Goal: Task Accomplishment & Management: Manage account settings

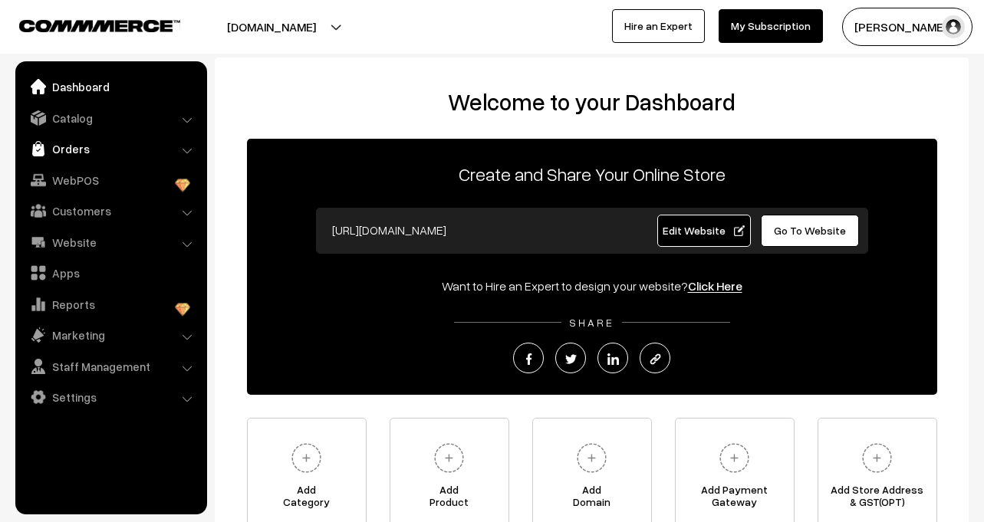
click at [77, 146] on link "Orders" at bounding box center [110, 149] width 182 height 28
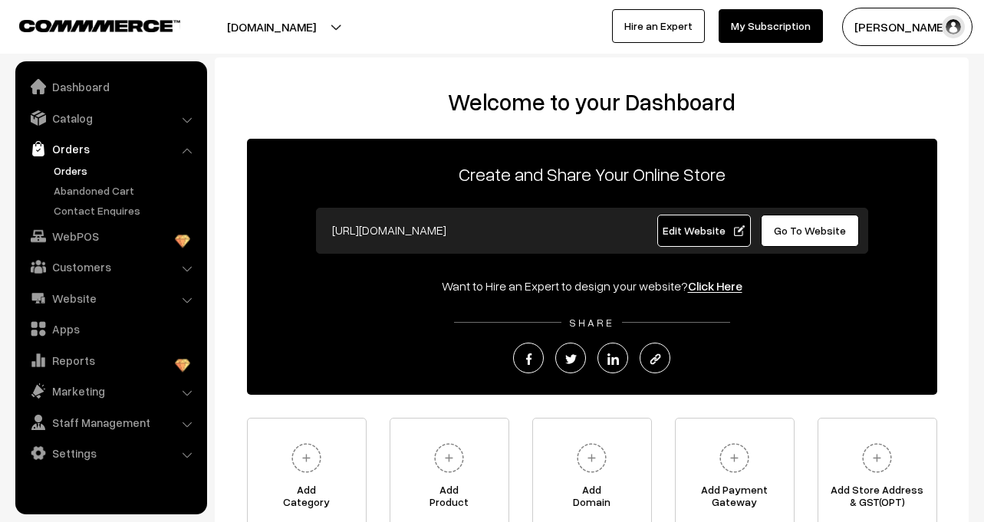
click at [71, 164] on link "Orders" at bounding box center [126, 171] width 152 height 16
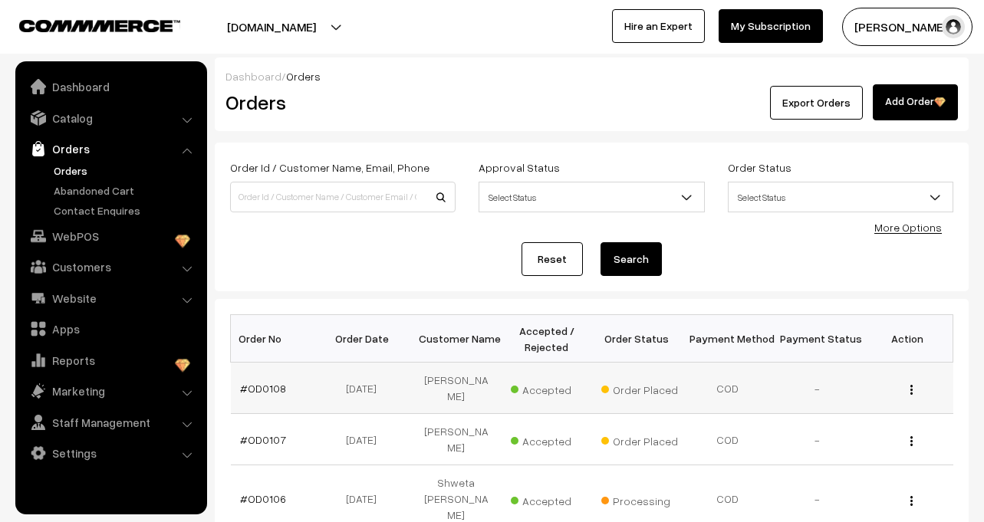
scroll to position [77, 0]
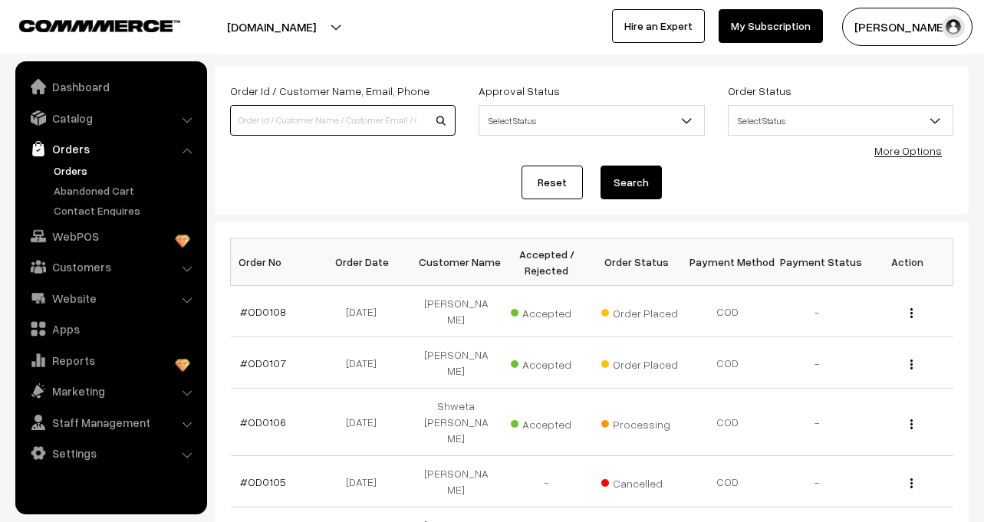
click at [289, 121] on input at bounding box center [342, 120] width 225 height 31
type input "sumit"
click at [600, 166] on button "Search" at bounding box center [630, 183] width 61 height 34
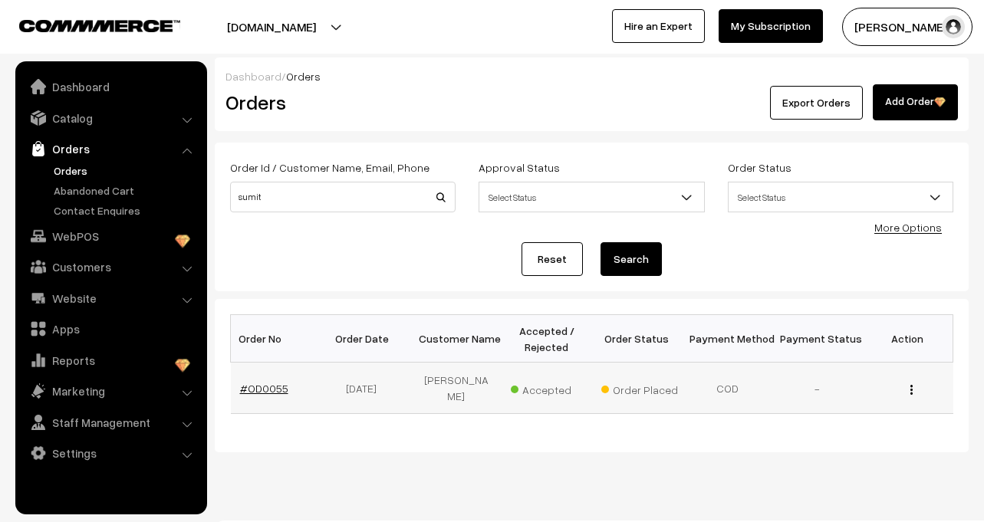
click at [254, 382] on link "#OD0055" at bounding box center [264, 388] width 48 height 13
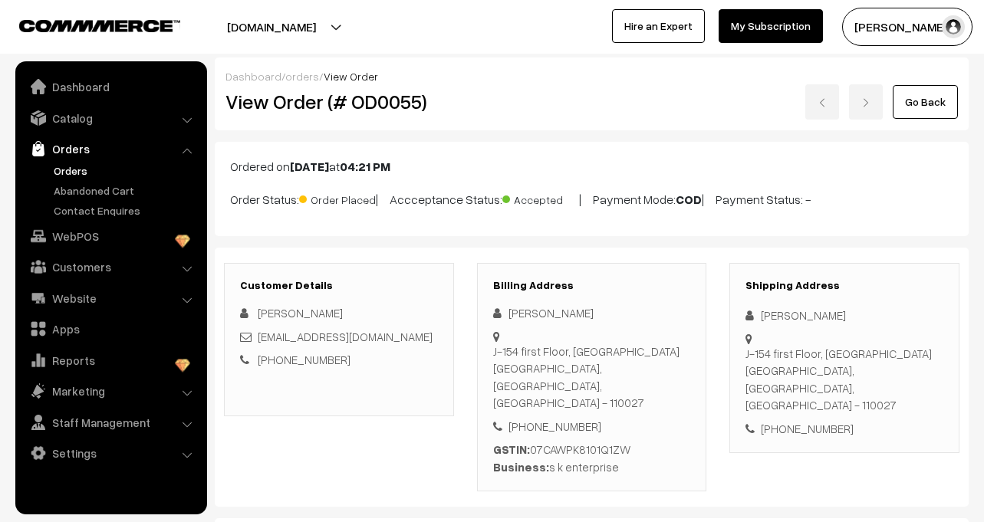
click at [516, 315] on div "[PERSON_NAME]" at bounding box center [592, 313] width 198 height 18
click at [516, 315] on div "Sumit Kumar" at bounding box center [592, 313] width 198 height 18
copy div "Sumit"
click at [557, 314] on div "Sumit Kumar" at bounding box center [592, 313] width 198 height 18
click at [557, 313] on div "Sumit Kumar" at bounding box center [592, 313] width 198 height 18
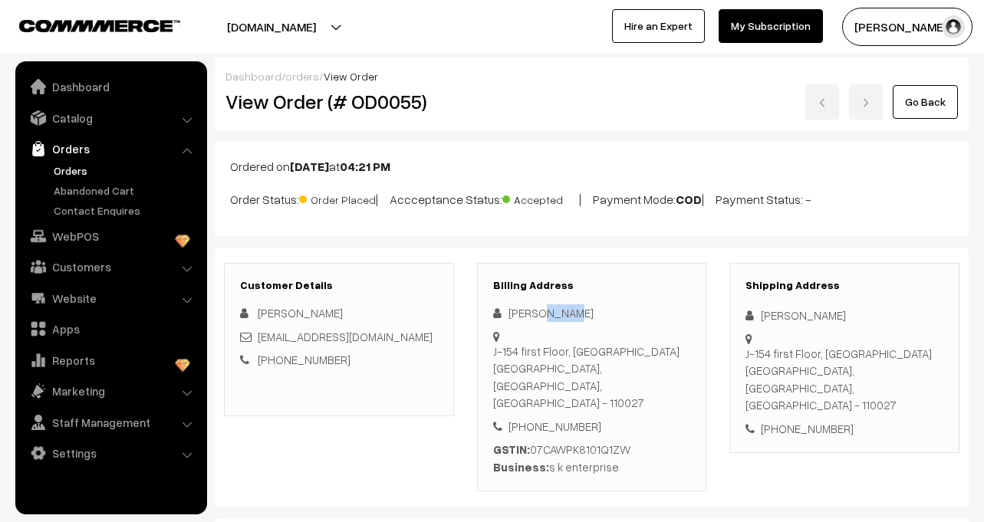
copy div "Kumar"
click at [544, 418] on div "+91 8800554563" at bounding box center [592, 427] width 198 height 18
copy div "8800554563"
drag, startPoint x: 508, startPoint y: 337, endPoint x: 649, endPoint y: 350, distance: 141.6
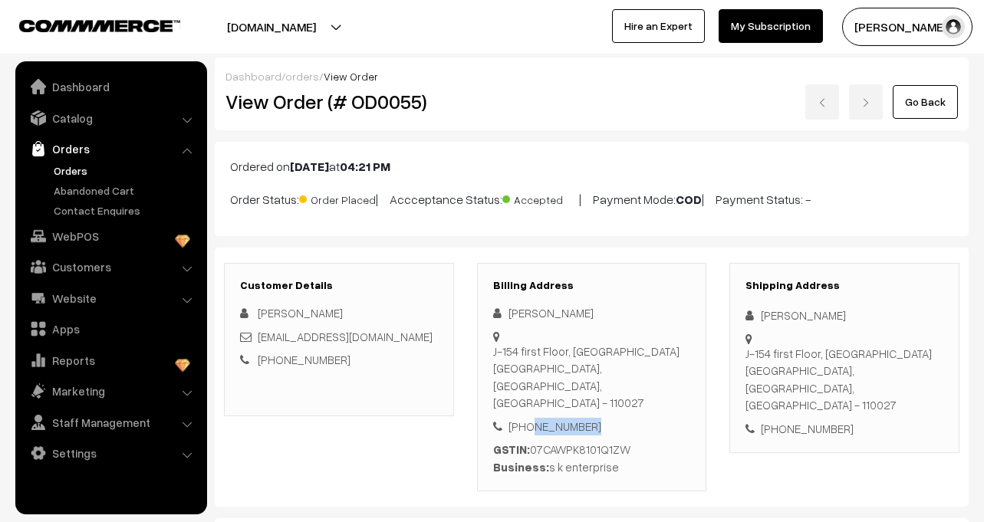
click at [649, 350] on div "J-154 first Floor, Rajouri Garden New Delhi, Delhi, India - 110027" at bounding box center [592, 377] width 198 height 69
copy div "J-154 first Floor, Rajouri Garden New Delhi, Delhi, India - 110027"
click at [634, 358] on div "J-154 first Floor, Rajouri Garden New Delhi, Delhi, India - 110027" at bounding box center [592, 377] width 198 height 69
click at [517, 320] on div "Sumit Kumar" at bounding box center [592, 313] width 198 height 18
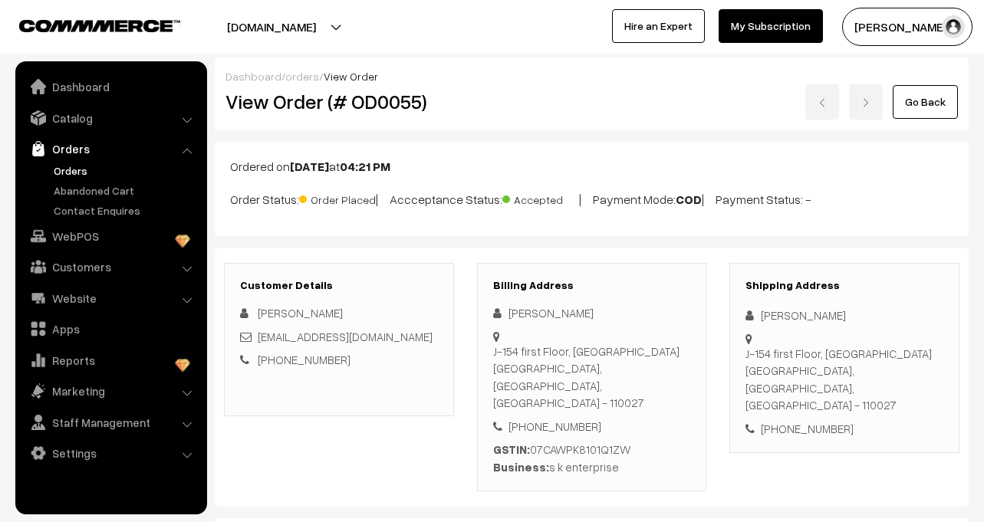
click at [517, 315] on div "Sumit Kumar" at bounding box center [592, 313] width 198 height 18
copy div "Sumit"
click at [548, 312] on div "Sumit Kumar" at bounding box center [592, 313] width 198 height 18
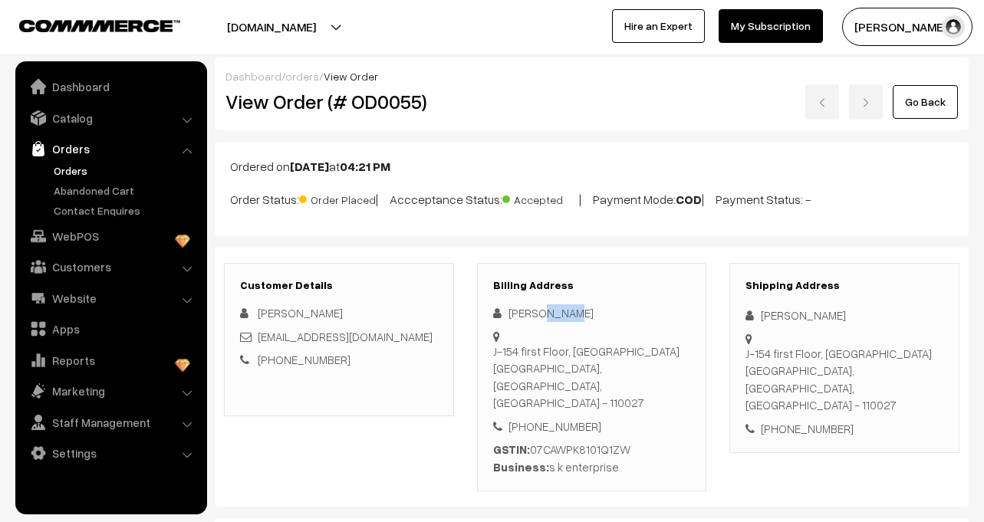
copy div "Kumar"
click at [552, 418] on div "+91 8800554563" at bounding box center [592, 427] width 198 height 18
copy div "8800554563"
drag, startPoint x: 508, startPoint y: 336, endPoint x: 650, endPoint y: 347, distance: 142.3
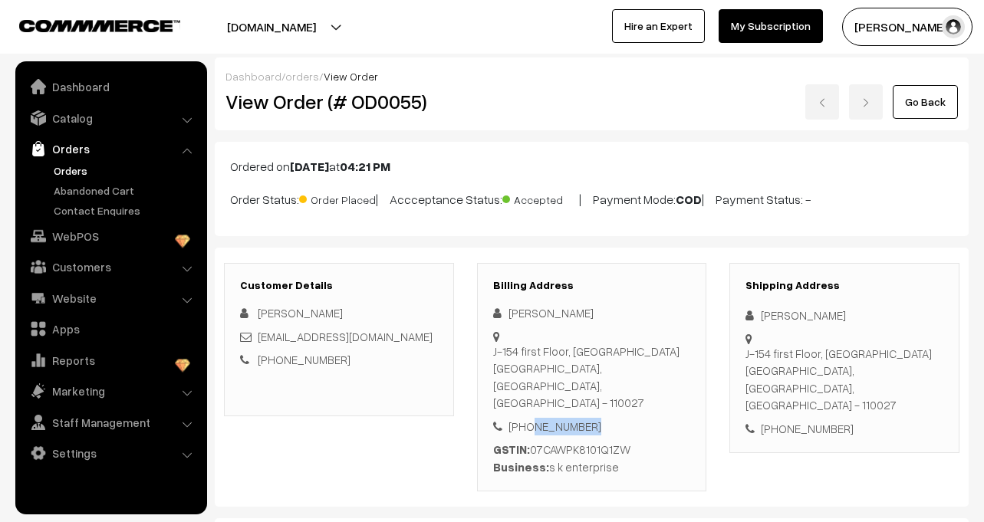
click at [650, 347] on div "J-154 first Floor, Rajouri Garden New Delhi, Delhi, India - 110027" at bounding box center [592, 377] width 198 height 69
copy div "J-154 first Floor, Rajouri Garden New Delhi, Delhi, India - 110027"
click at [61, 161] on link "Orders" at bounding box center [110, 149] width 182 height 28
click at [552, 418] on div "+91 8800554563" at bounding box center [592, 427] width 198 height 18
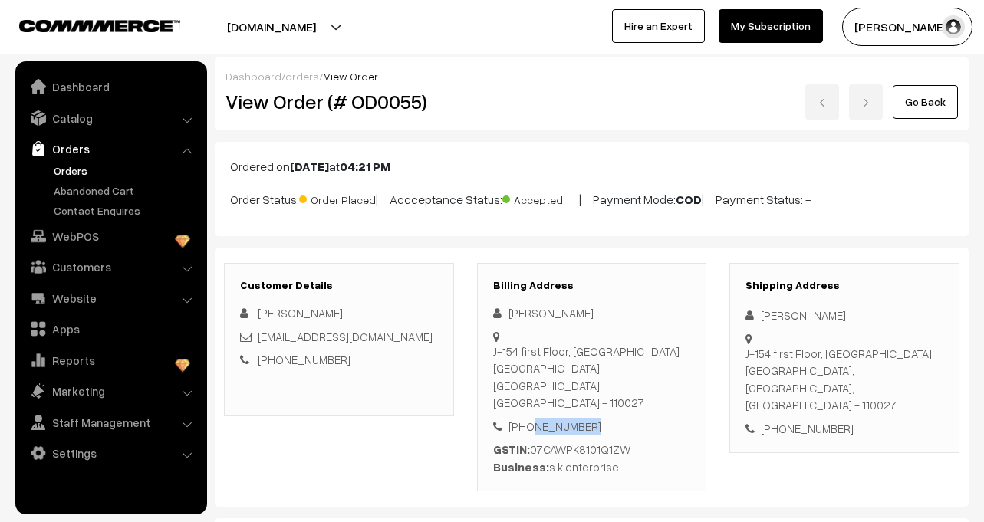
copy div "8800554563"
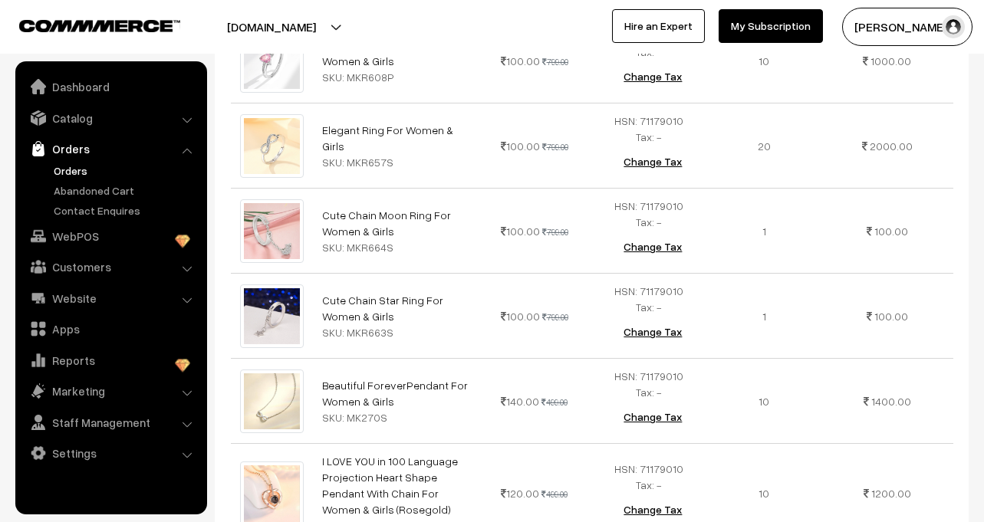
scroll to position [912, 0]
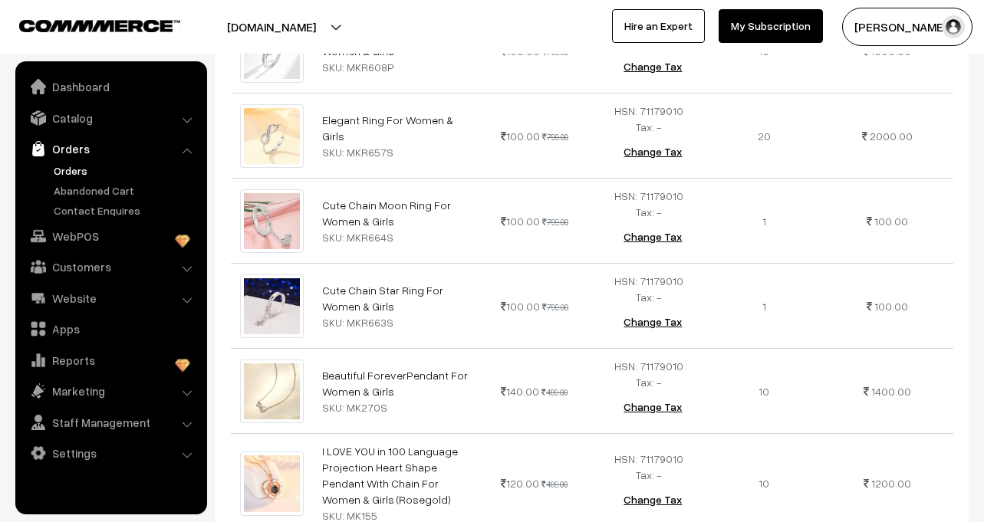
click at [64, 164] on link "Orders" at bounding box center [126, 171] width 152 height 16
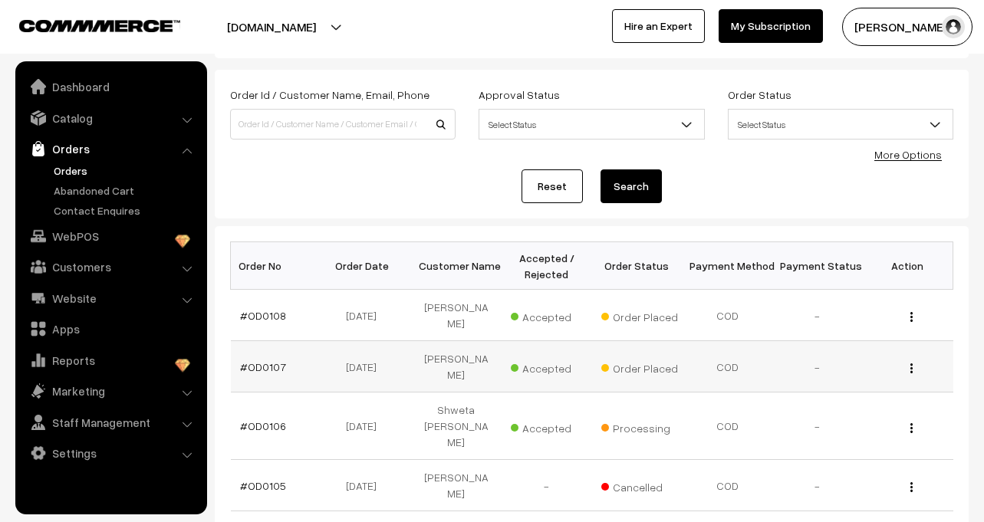
scroll to position [77, 0]
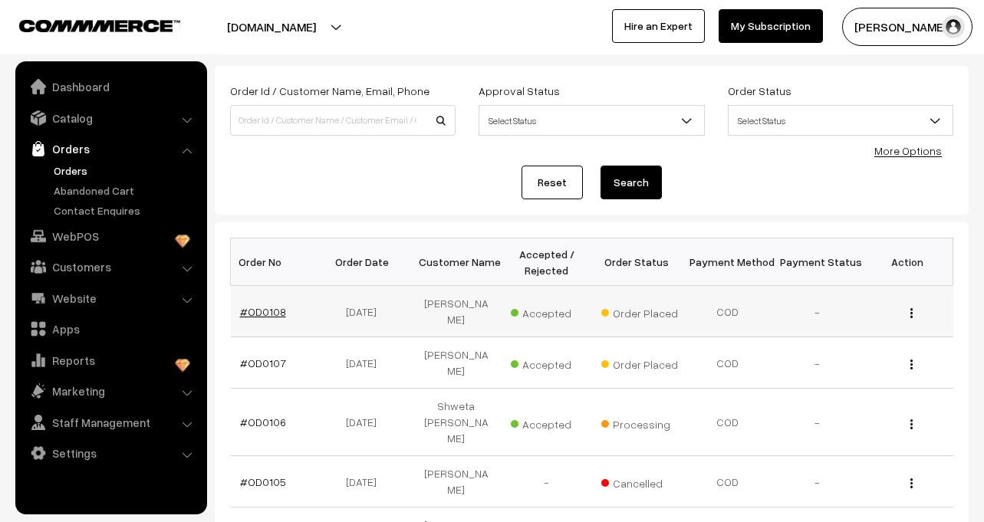
click at [262, 309] on link "#OD0108" at bounding box center [263, 311] width 46 height 13
click at [268, 314] on link "#OD0108" at bounding box center [263, 311] width 46 height 13
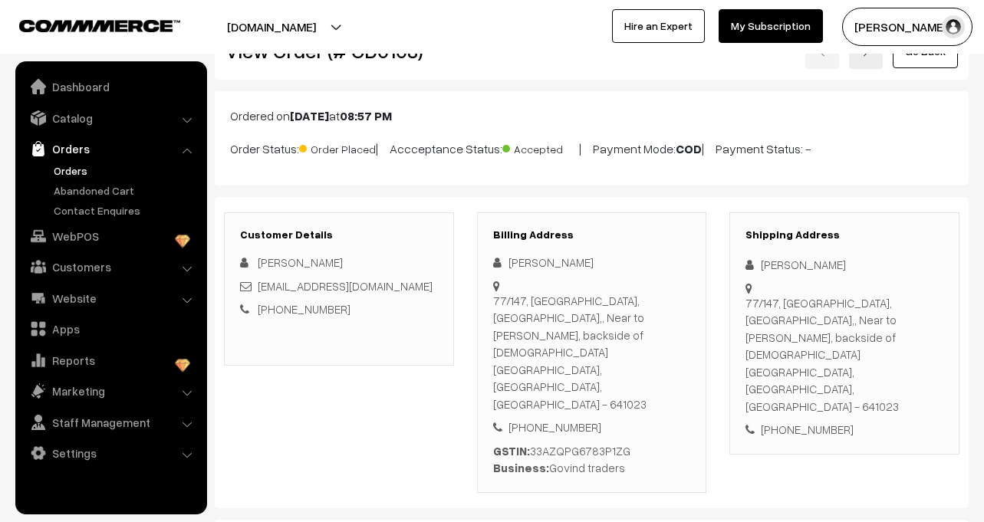
scroll to position [77, 0]
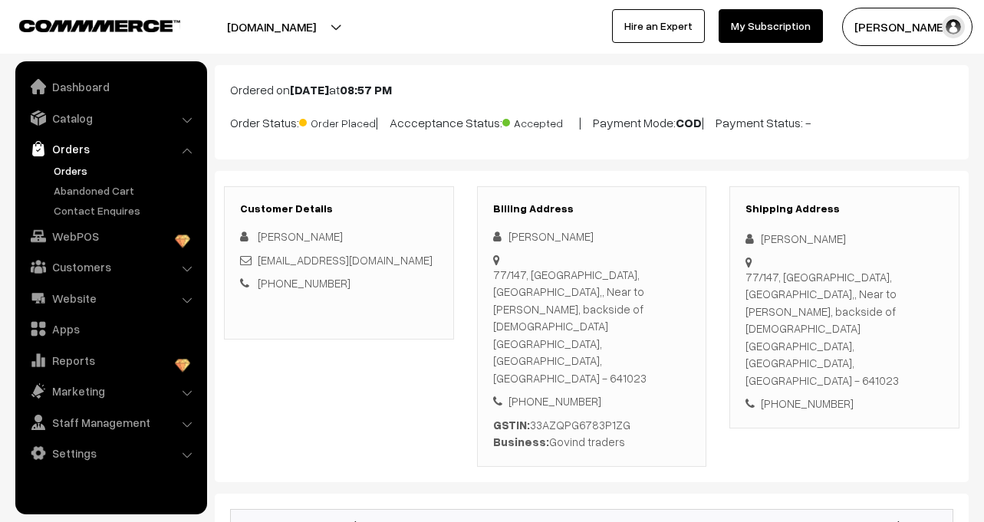
click at [653, 327] on div "[STREET_ADDRESS],, Near to [PERSON_NAME], backside of [GEOGRAPHIC_DATA], [GEOGR…" at bounding box center [592, 326] width 198 height 121
click at [653, 327] on div "77/147, Muttaiah Nagar, Podanur,, Near to sagayamatha temple, backside of vinay…" at bounding box center [592, 326] width 198 height 121
copy div "641023"
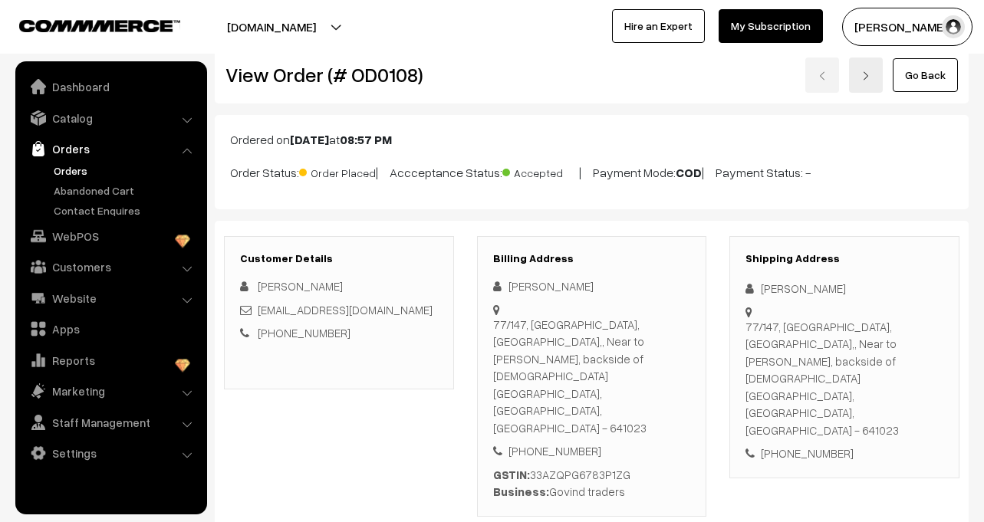
scroll to position [0, 0]
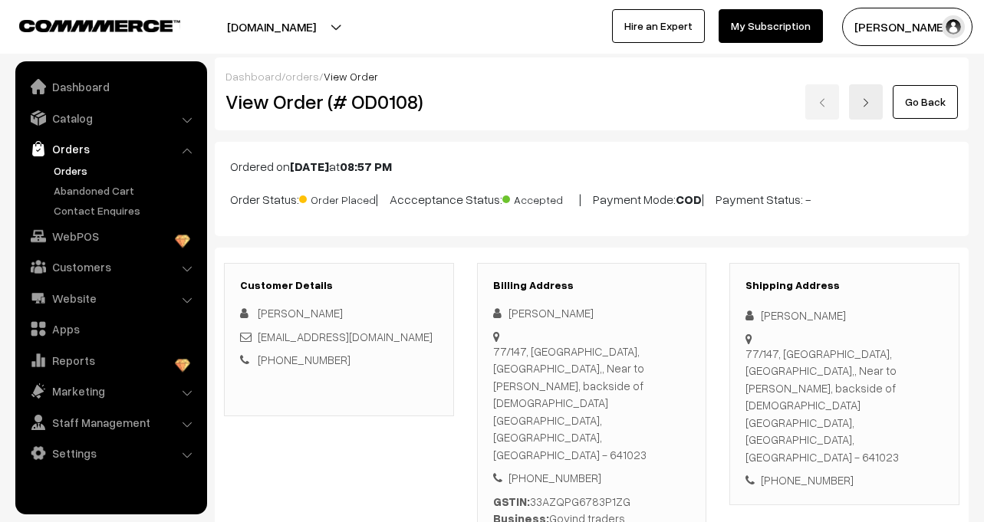
click at [73, 172] on link "Orders" at bounding box center [126, 171] width 152 height 16
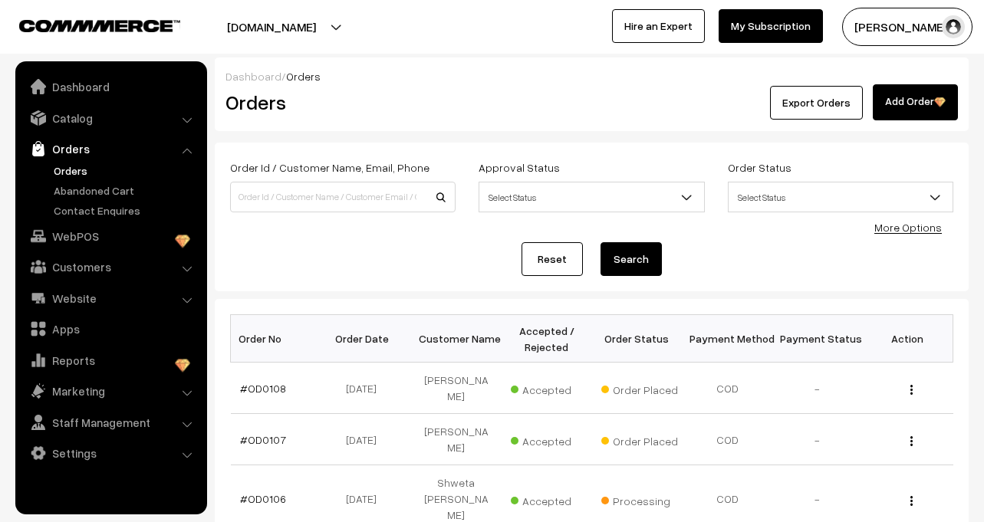
click at [61, 170] on link "Orders" at bounding box center [126, 171] width 152 height 16
click at [56, 171] on link "Orders" at bounding box center [126, 171] width 152 height 16
click at [56, 120] on link "Catalog" at bounding box center [110, 118] width 182 height 28
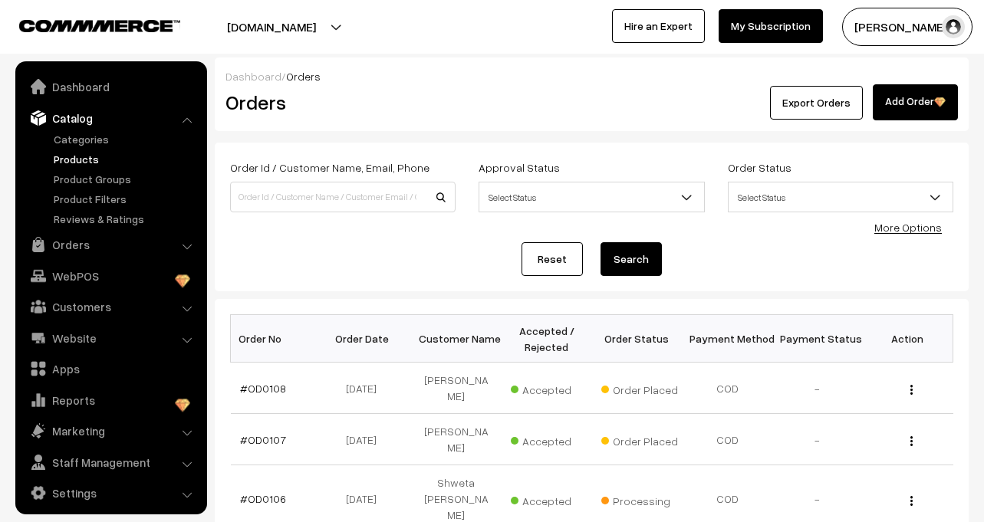
click at [58, 159] on link "Products" at bounding box center [126, 159] width 152 height 16
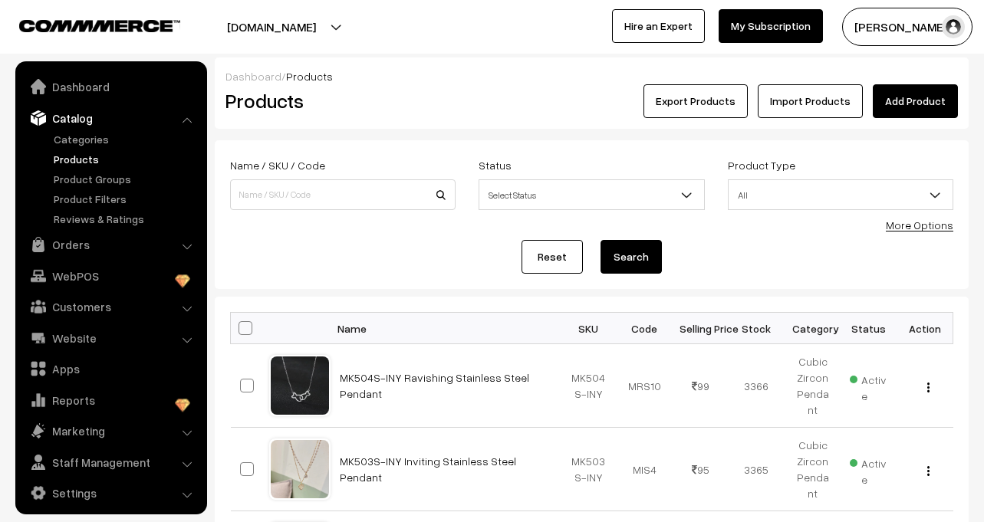
click at [64, 159] on link "Products" at bounding box center [126, 159] width 152 height 16
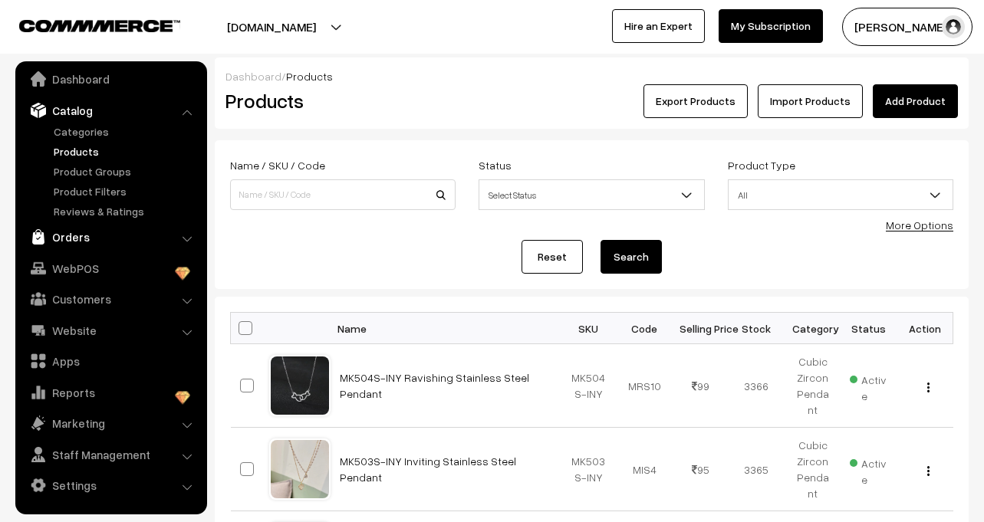
click at [75, 234] on link "Orders" at bounding box center [110, 237] width 182 height 28
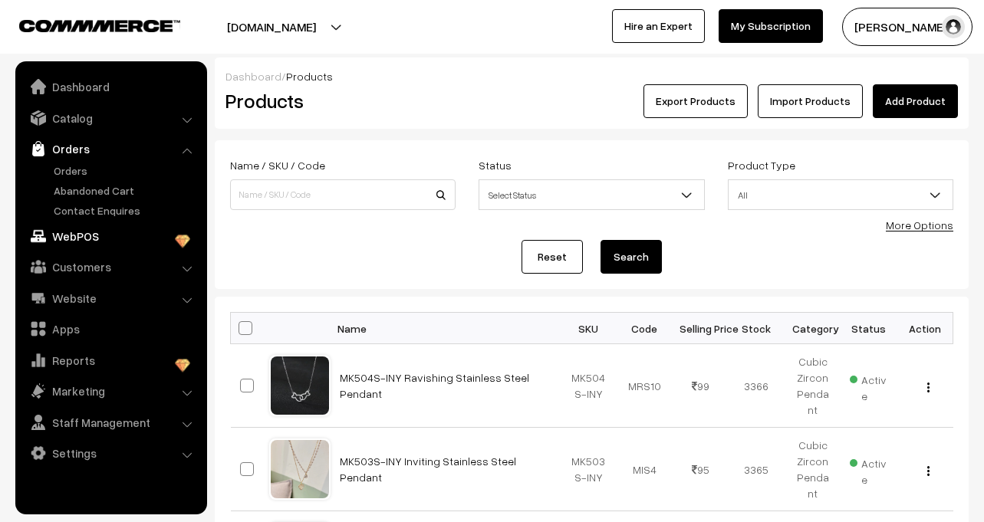
scroll to position [0, 0]
click at [76, 175] on link "Orders" at bounding box center [126, 171] width 152 height 16
